Goal: Task Accomplishment & Management: Complete application form

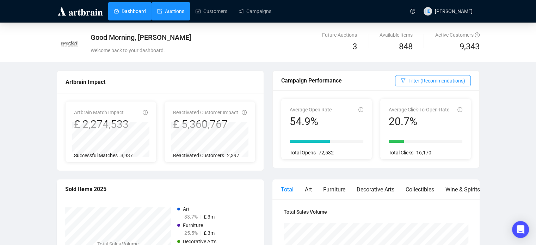
click at [175, 12] on link "Auctions" at bounding box center [170, 11] width 27 height 18
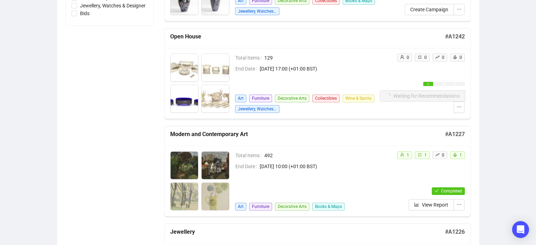
scroll to position [279, 0]
click at [454, 107] on button "button" at bounding box center [458, 107] width 11 height 11
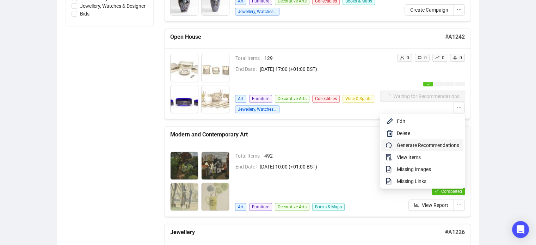
click at [442, 142] on span "Generate Recommendations" at bounding box center [428, 145] width 62 height 8
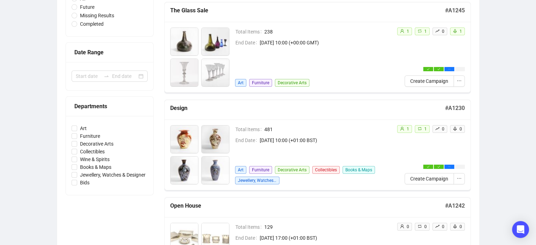
scroll to position [0, 0]
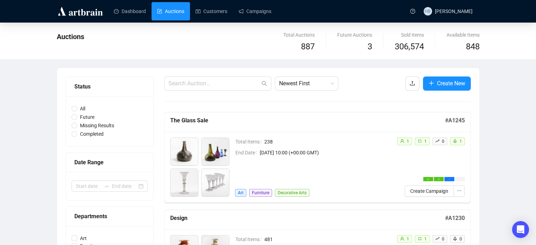
click at [441, 88] on button "Create New" at bounding box center [447, 83] width 48 height 14
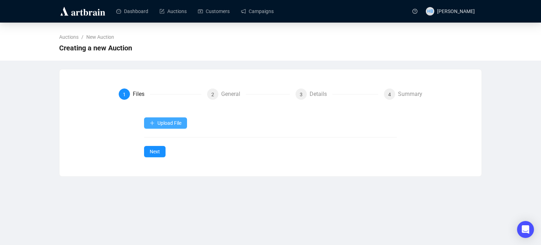
click at [174, 119] on button "Upload File" at bounding box center [165, 122] width 43 height 11
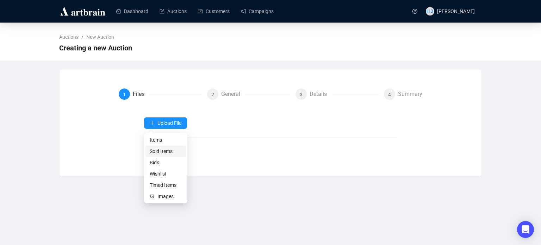
click at [167, 154] on span "Sold Items" at bounding box center [166, 151] width 32 height 8
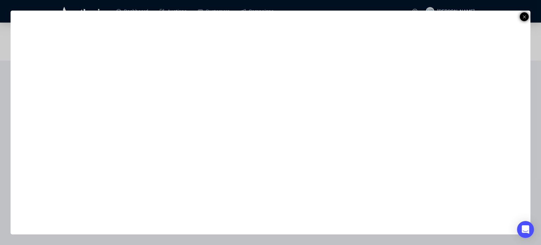
click at [524, 17] on icon at bounding box center [525, 17] width 4 height 8
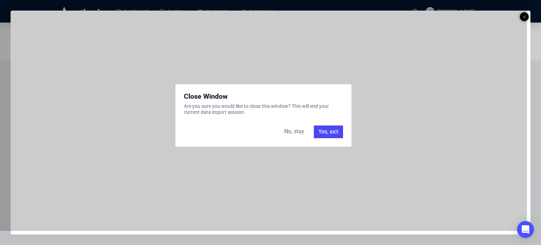
click at [335, 133] on div "Yes, exit" at bounding box center [328, 131] width 29 height 13
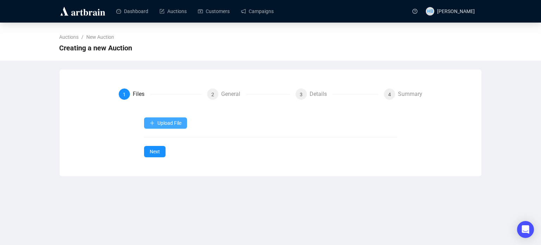
click at [172, 125] on span "Upload File" at bounding box center [169, 123] width 24 height 6
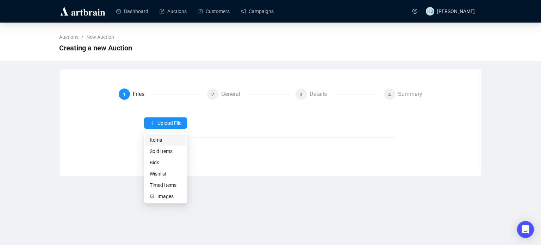
click at [165, 140] on span "Items" at bounding box center [166, 140] width 32 height 8
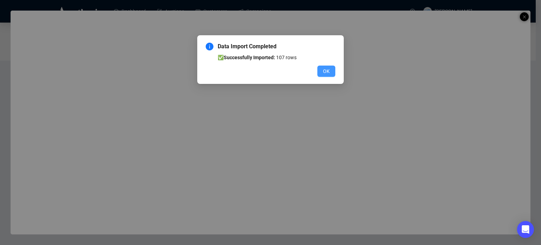
click at [330, 68] on button "OK" at bounding box center [326, 71] width 18 height 11
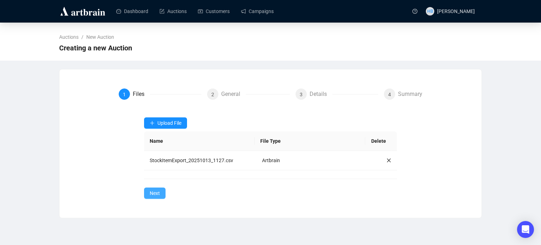
click at [147, 190] on button "Next" at bounding box center [154, 192] width 21 height 11
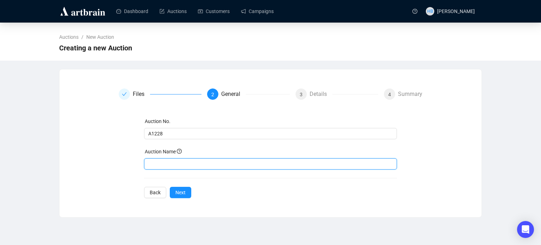
click at [159, 159] on input "text" at bounding box center [270, 163] width 253 height 11
paste input "Coins (inc. Historical Medals, Banknotes, Tokens)"
type input "Coins (inc. Historical Medals, Banknotes, Tokens)"
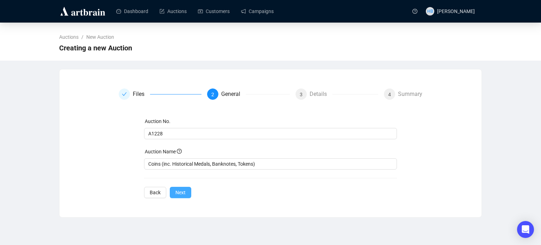
click at [178, 192] on span "Next" at bounding box center [180, 192] width 10 height 8
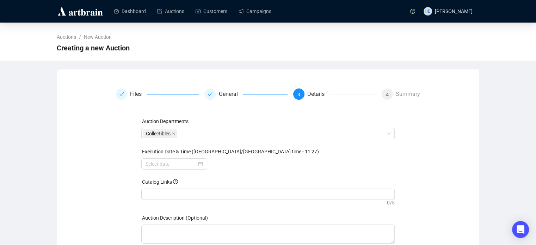
scroll to position [47, 0]
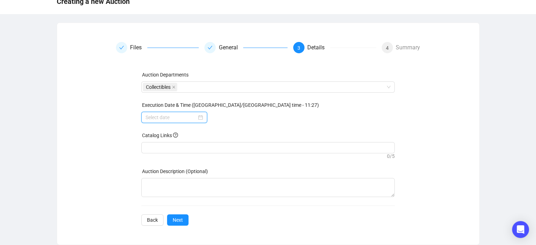
click at [173, 119] on input at bounding box center [170, 117] width 51 height 8
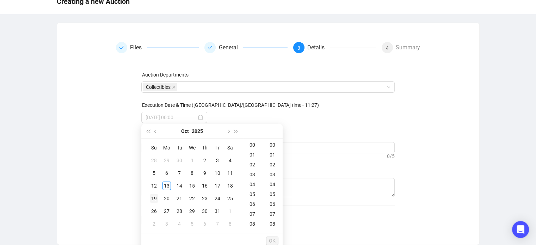
click at [155, 197] on div "19" at bounding box center [154, 198] width 8 height 8
click at [253, 214] on div "18" at bounding box center [252, 214] width 17 height 10
type input "[DATE] 18:00"
click at [273, 239] on span "OK" at bounding box center [272, 240] width 7 height 13
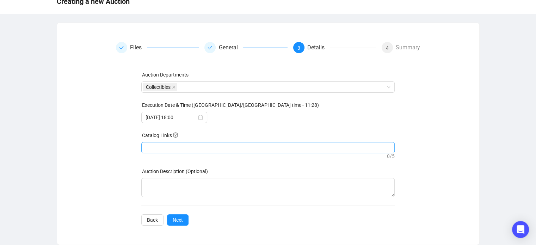
click at [185, 148] on div at bounding box center [268, 148] width 250 height 10
paste input "[URL][DOMAIN_NAME]"
type input "[URL][DOMAIN_NAME]"
click at [89, 164] on div "Files General 3 Details 4 Summary Auction Departments Collectibles Execution Da…" at bounding box center [268, 134] width 405 height 184
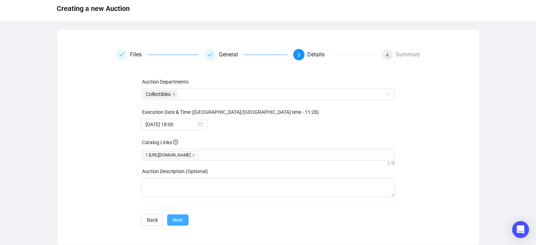
scroll to position [39, 0]
click at [175, 220] on span "Next" at bounding box center [178, 220] width 10 height 8
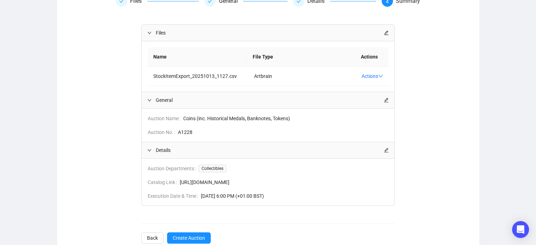
scroll to position [118, 0]
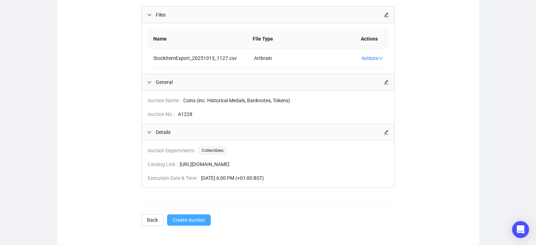
click at [196, 220] on span "Create Auction" at bounding box center [189, 220] width 32 height 8
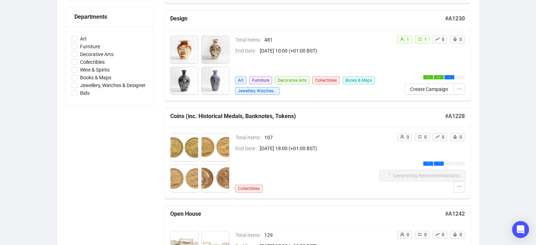
scroll to position [204, 0]
